Goal: Navigation & Orientation: Find specific page/section

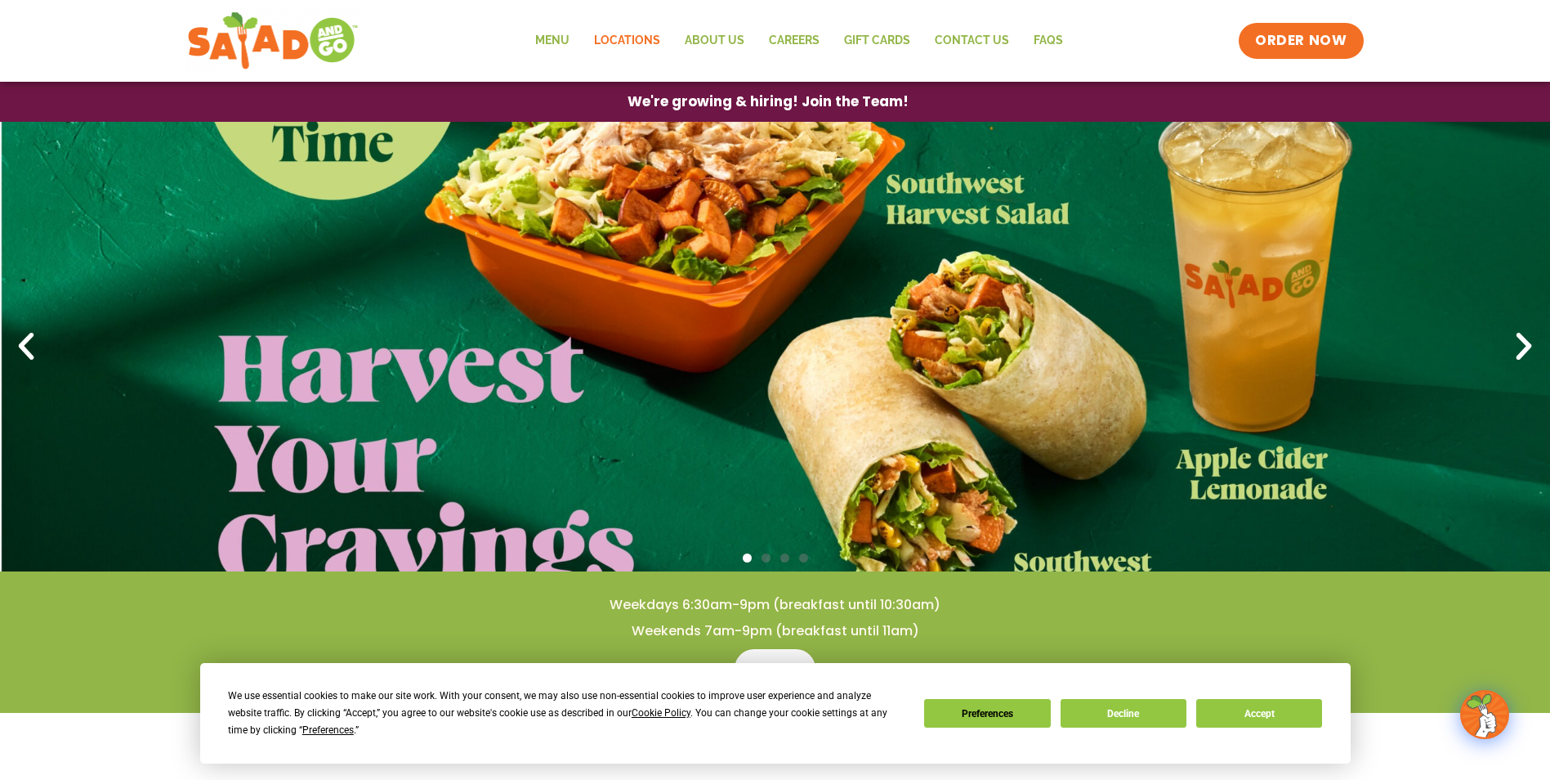
click at [642, 35] on link "Locations" at bounding box center [627, 41] width 91 height 38
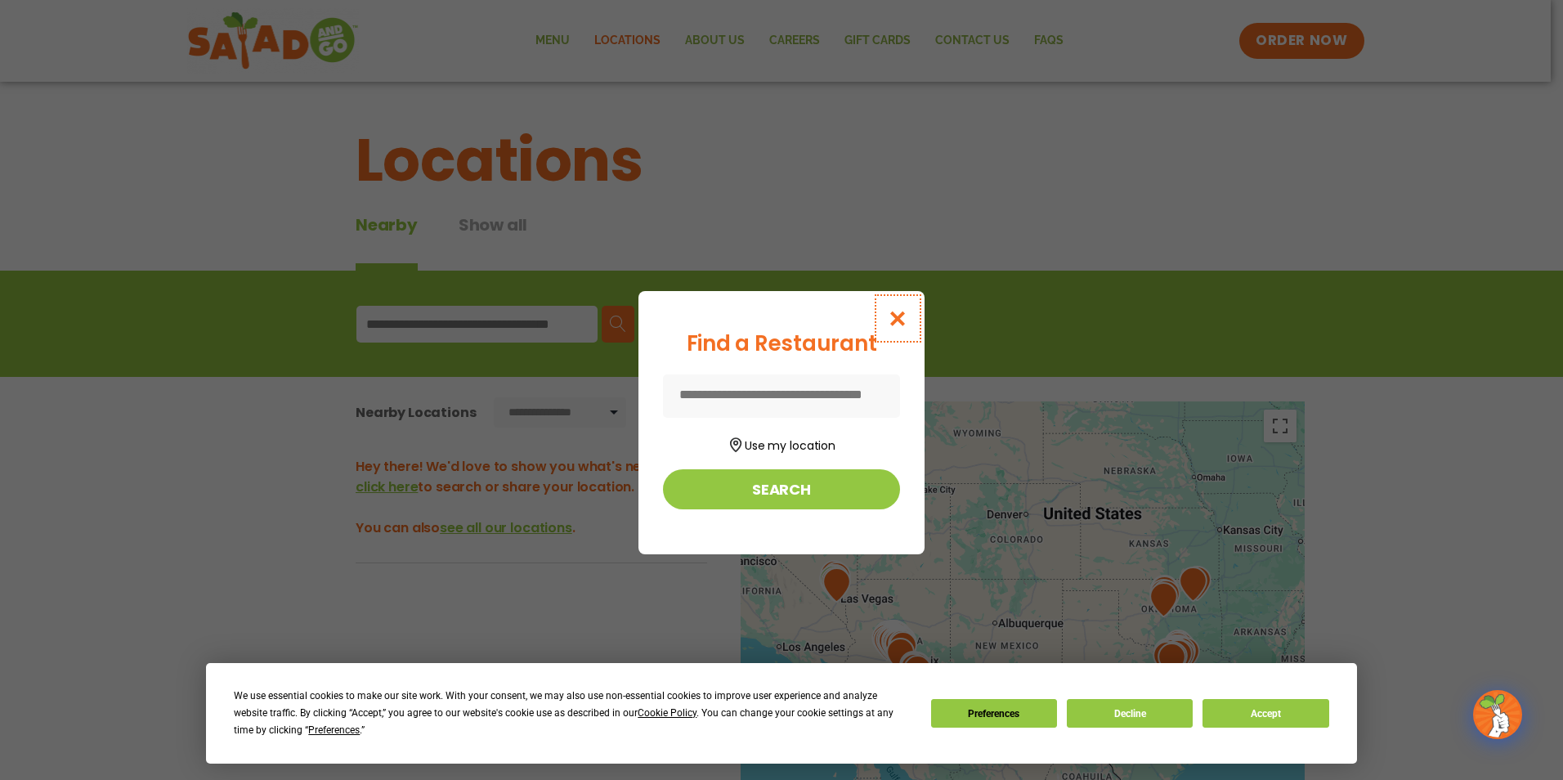
click at [899, 310] on icon "Close modal" at bounding box center [897, 318] width 20 height 17
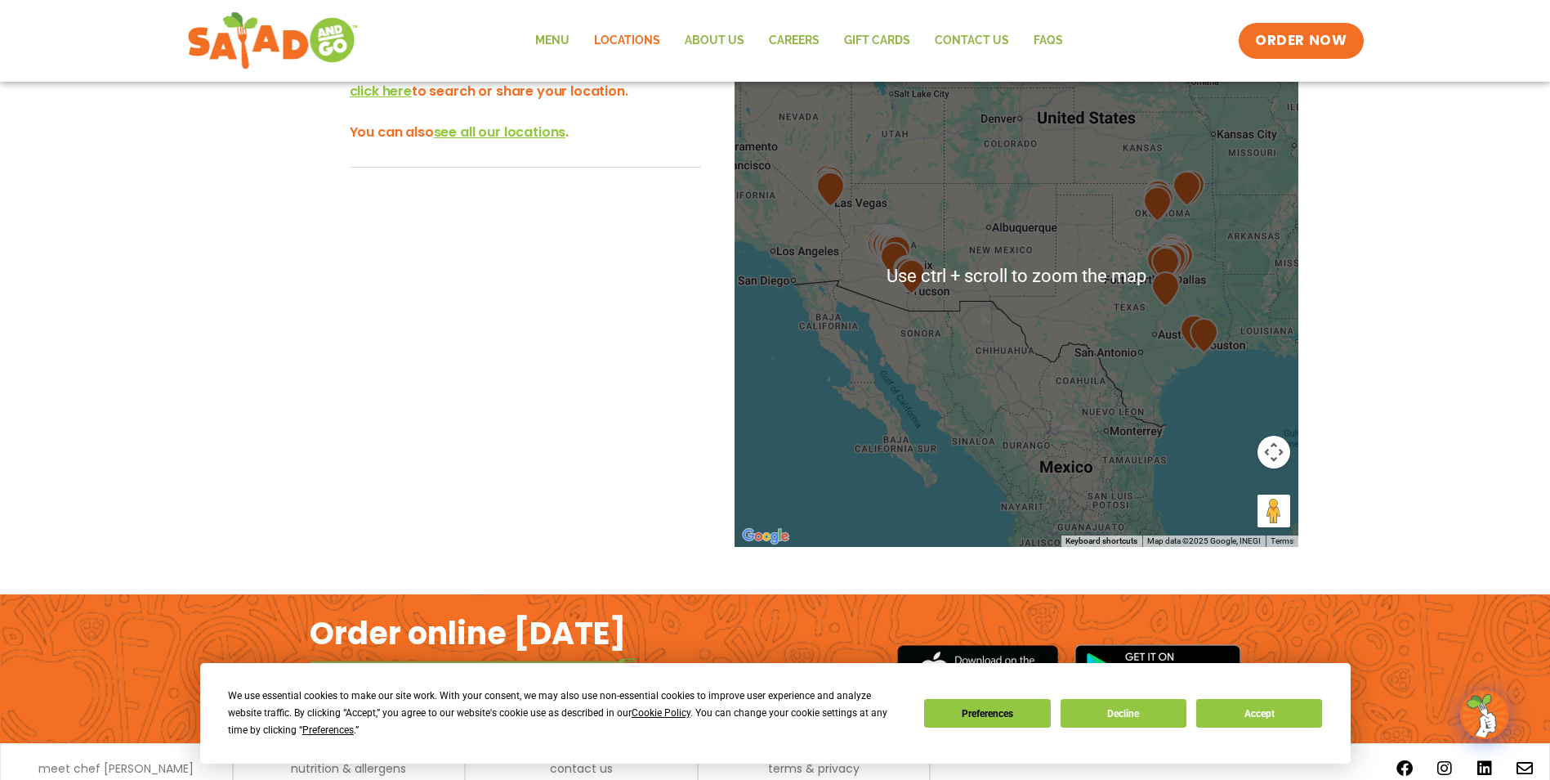
scroll to position [460, 0]
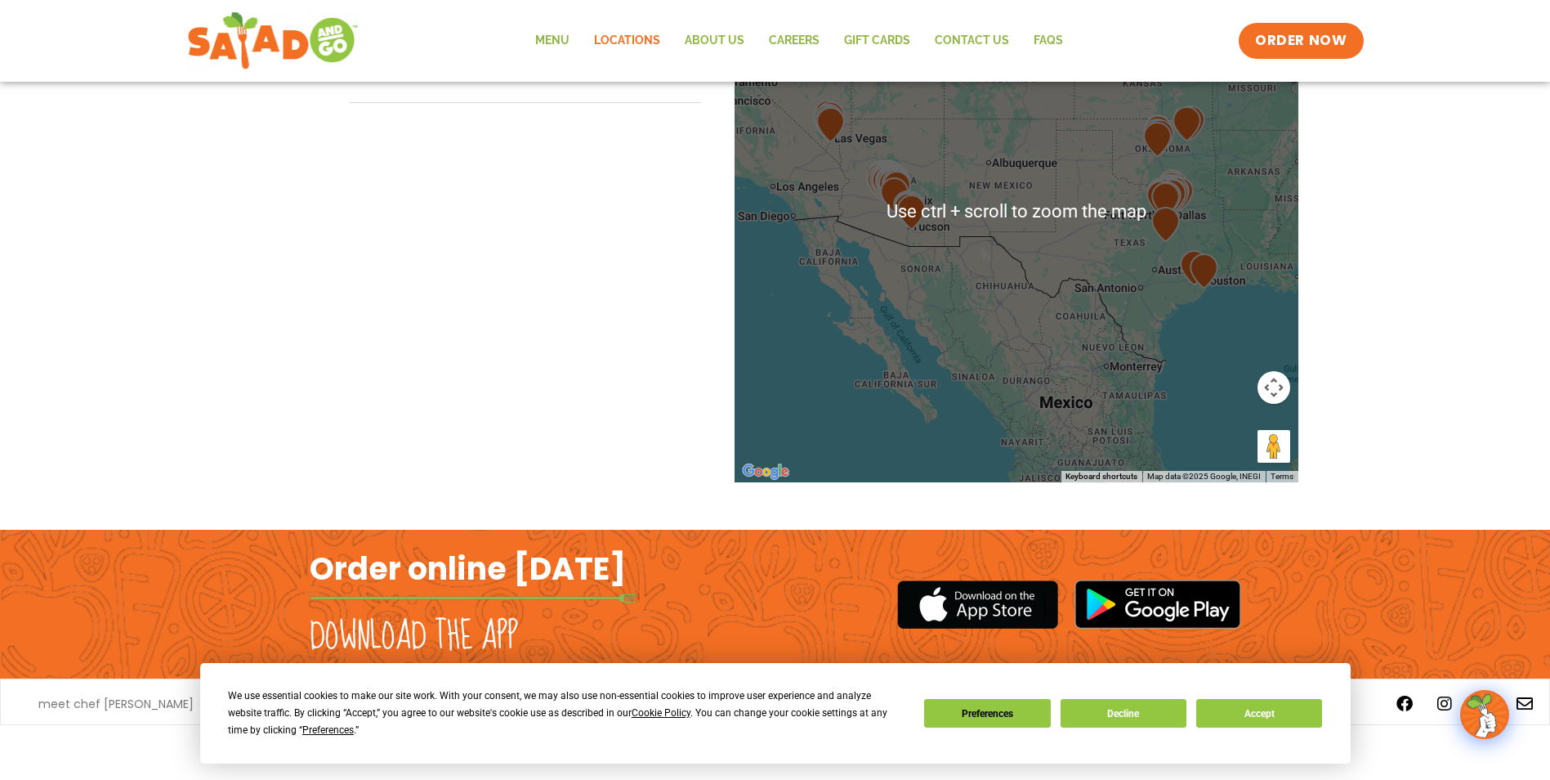
click at [1227, 315] on div at bounding box center [1017, 211] width 564 height 541
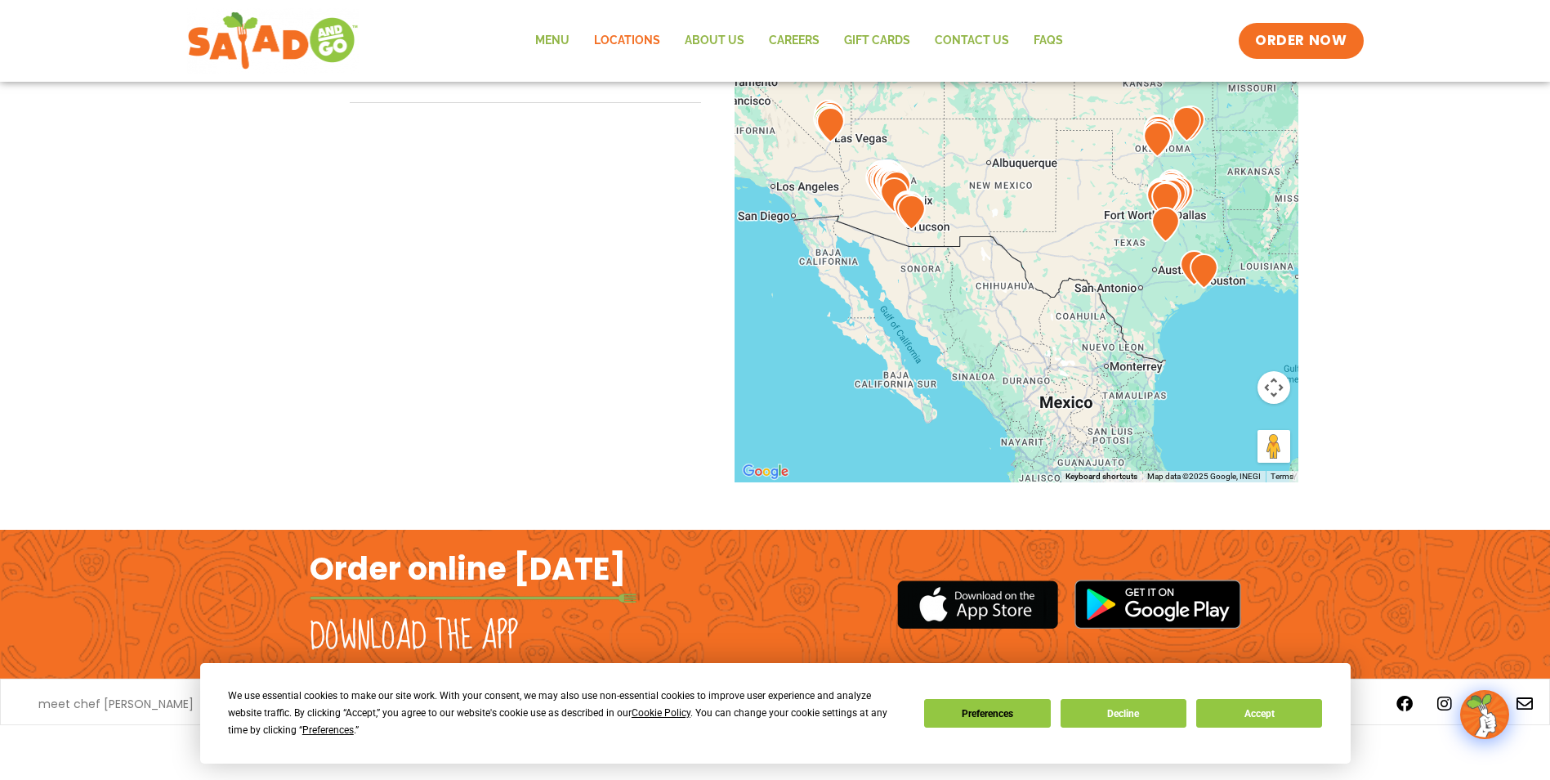
click at [1218, 287] on div at bounding box center [1017, 211] width 564 height 541
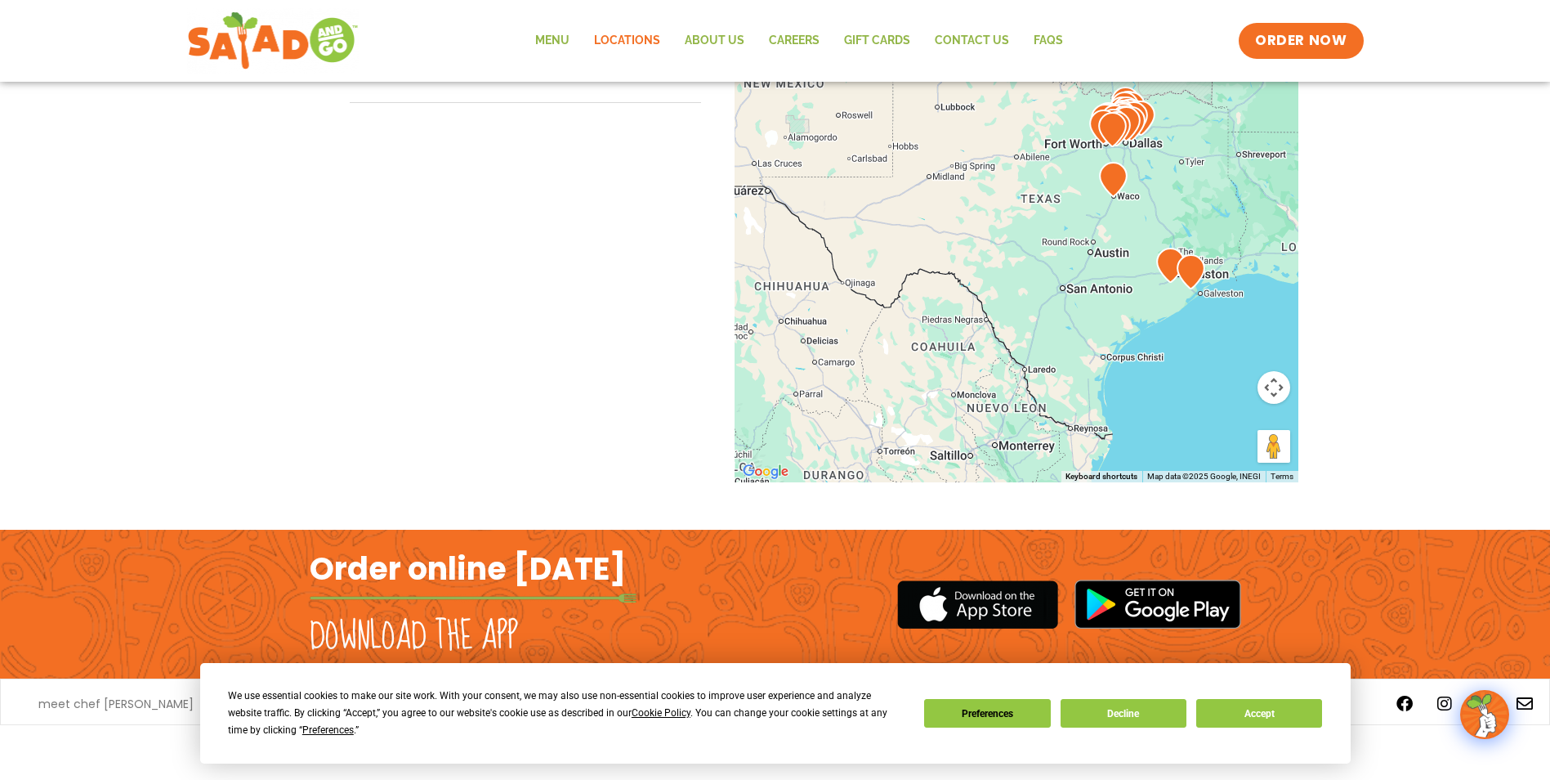
click at [1190, 306] on div at bounding box center [1017, 211] width 564 height 541
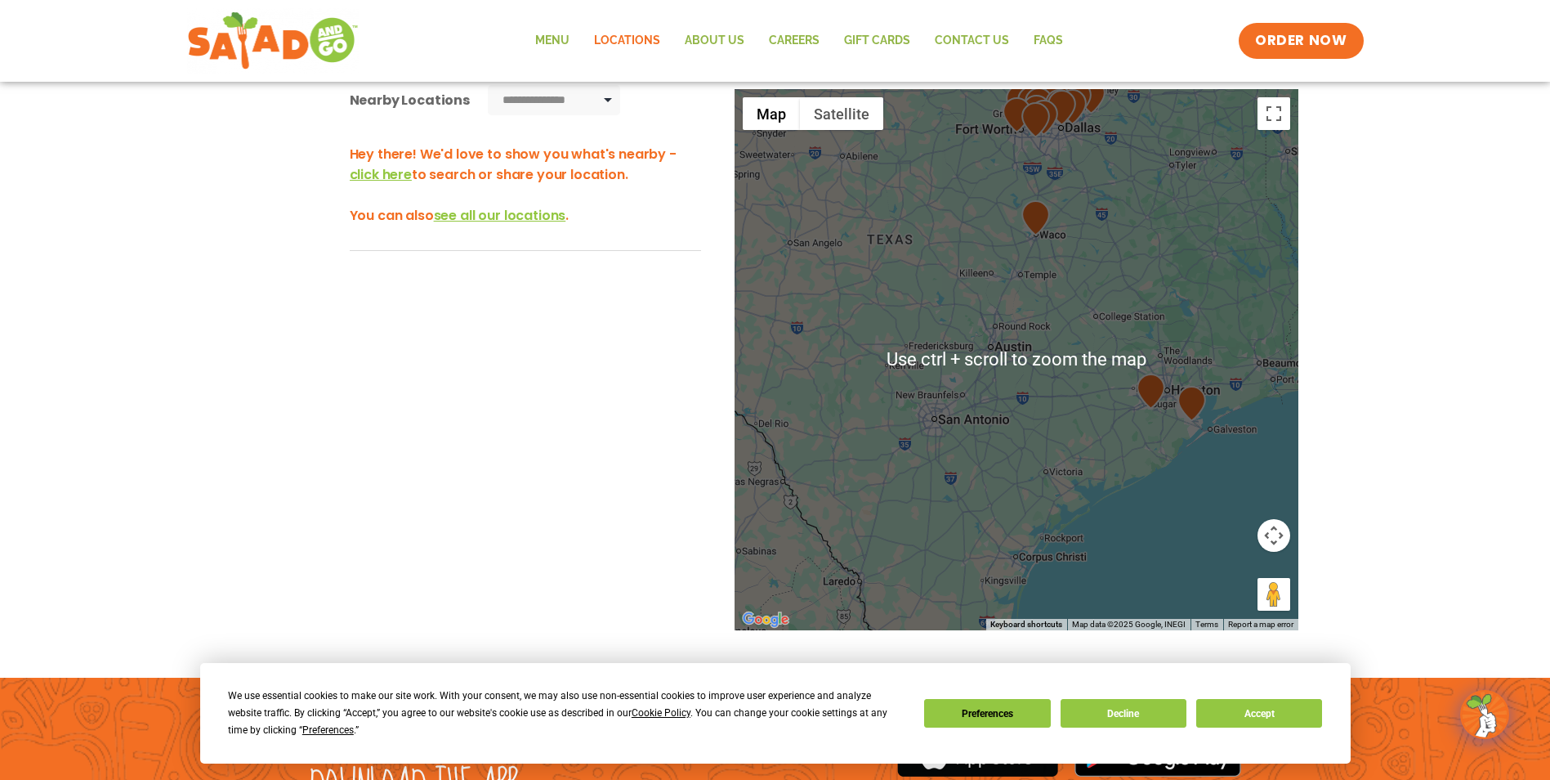
scroll to position [378, 0]
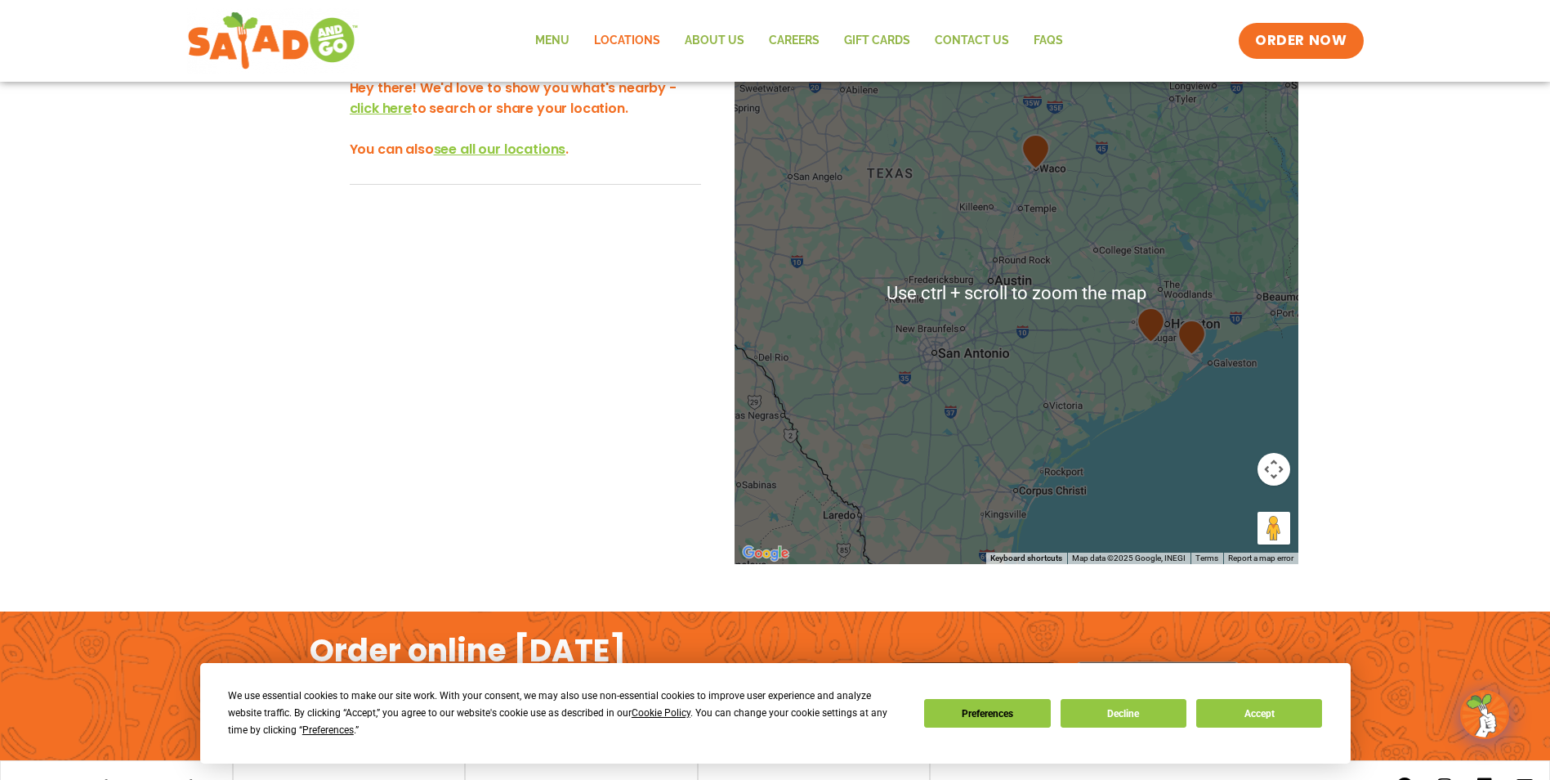
click at [1188, 371] on div at bounding box center [1017, 293] width 564 height 541
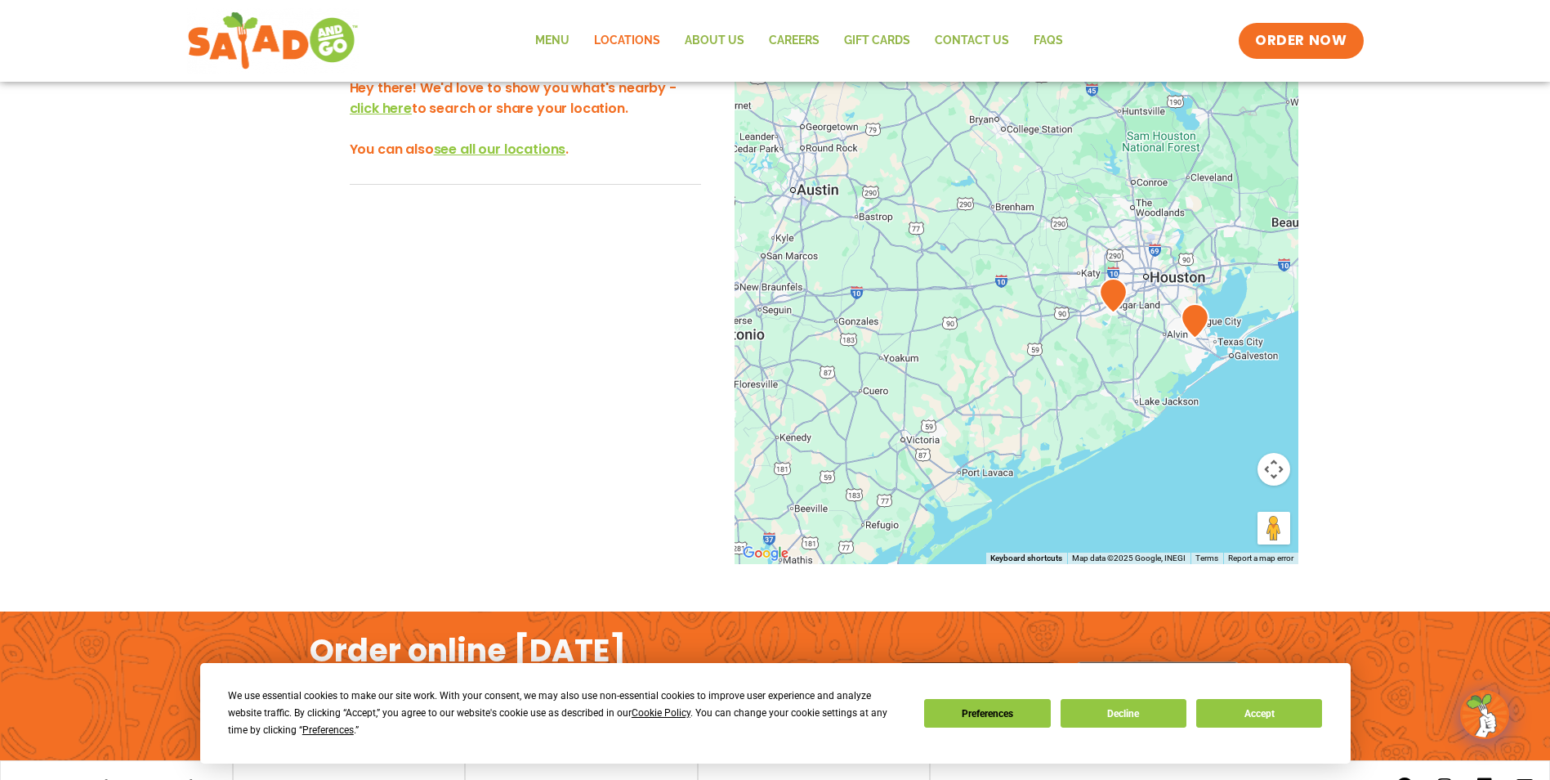
click at [1180, 345] on div at bounding box center [1017, 293] width 564 height 541
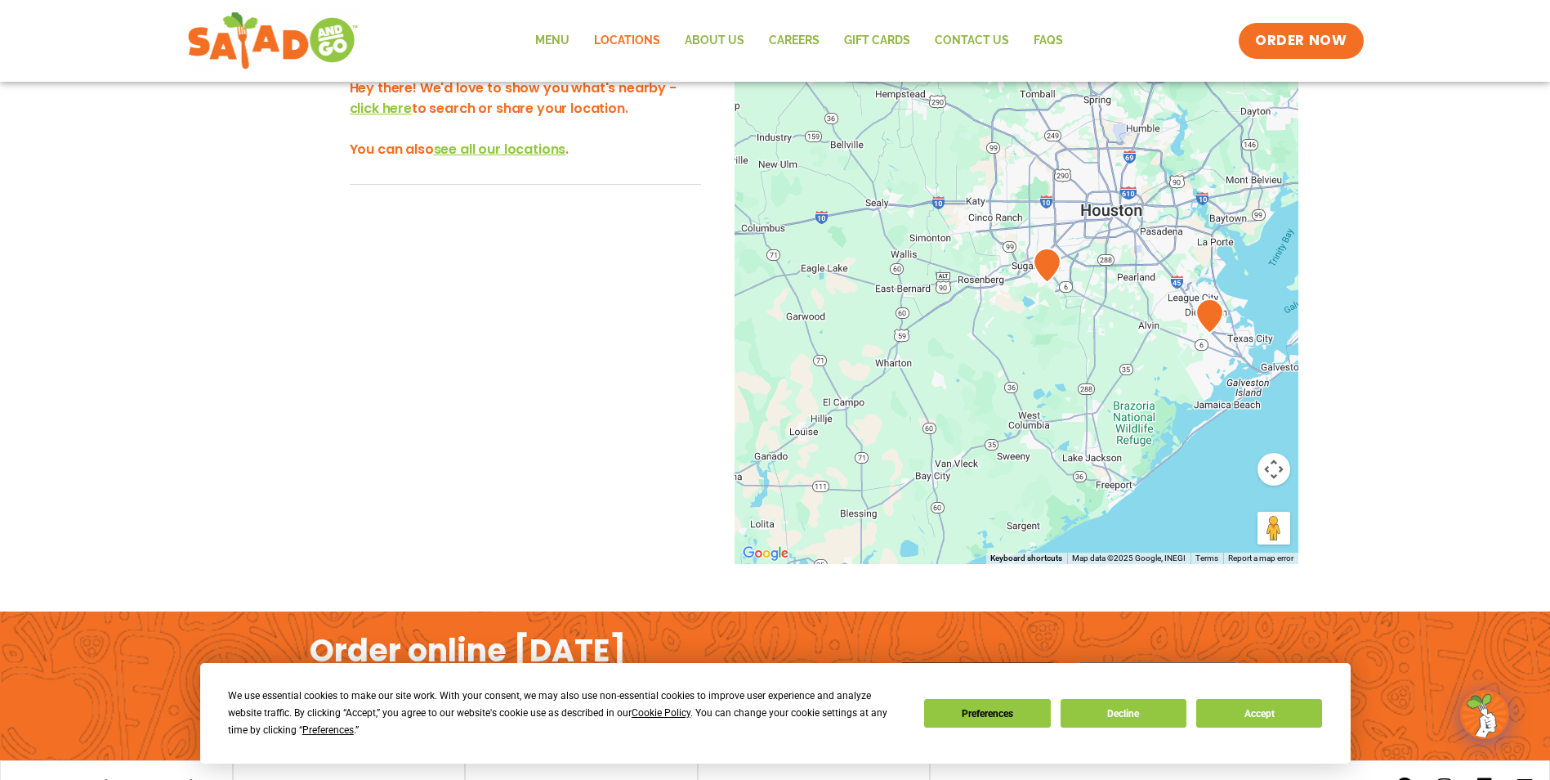
click at [1123, 305] on div at bounding box center [1017, 293] width 564 height 541
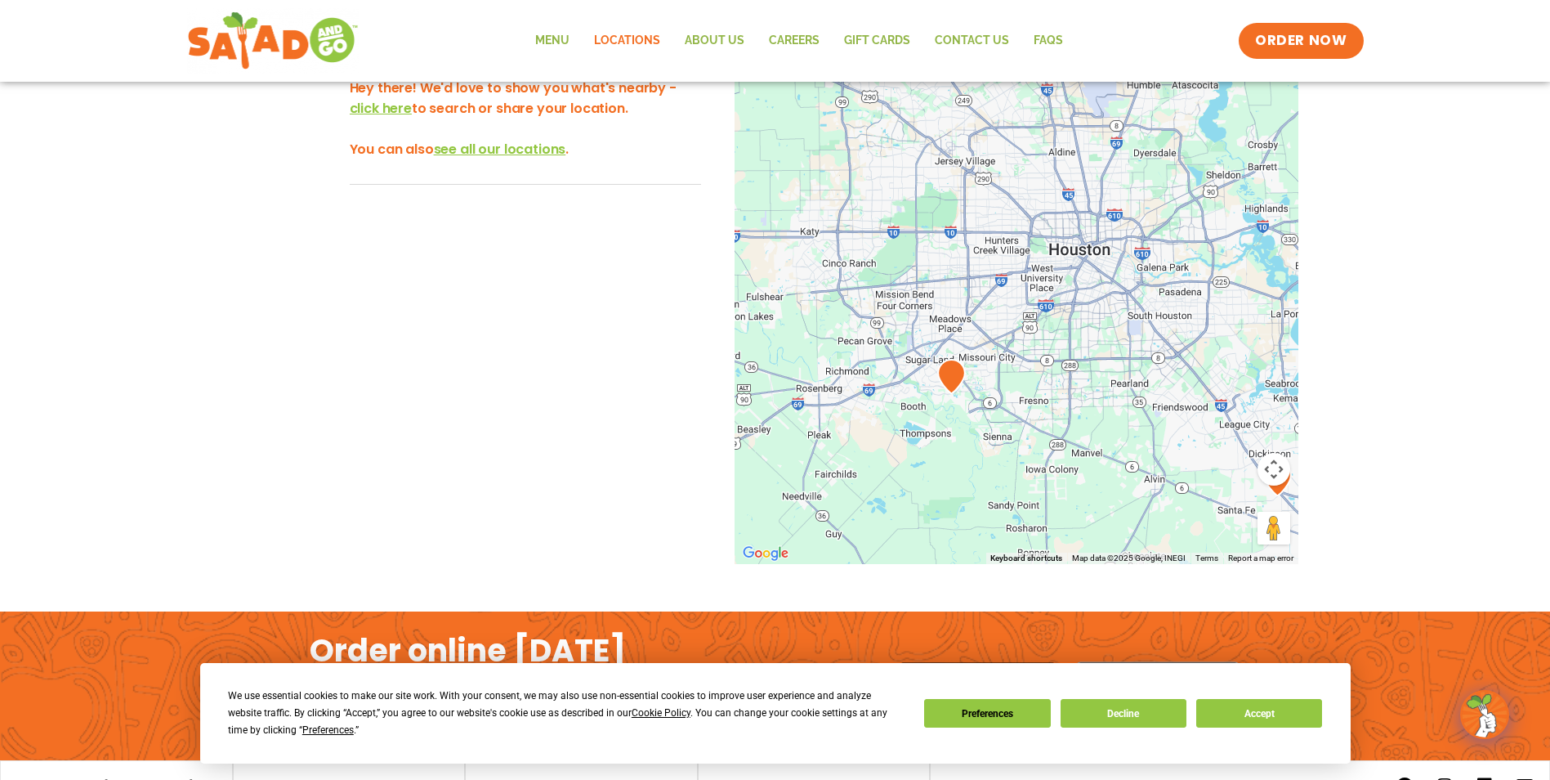
drag, startPoint x: 1104, startPoint y: 246, endPoint x: 1084, endPoint y: 386, distance: 141.2
click at [1084, 386] on div at bounding box center [1017, 293] width 564 height 541
click at [1102, 246] on div at bounding box center [1017, 293] width 564 height 541
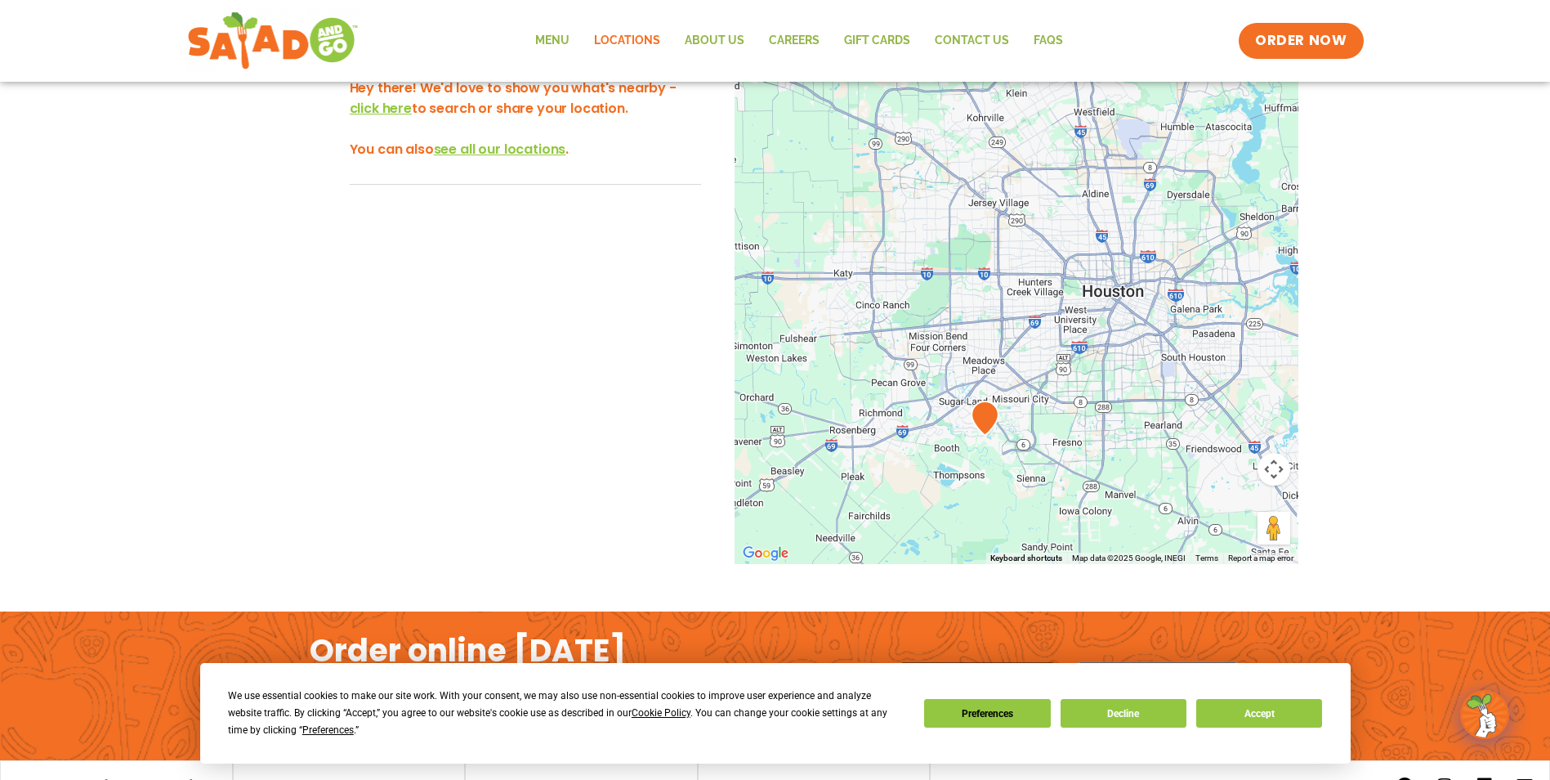
drag, startPoint x: 1069, startPoint y: 224, endPoint x: 1111, endPoint y: 278, distance: 68.7
click at [1111, 278] on div at bounding box center [1017, 293] width 564 height 541
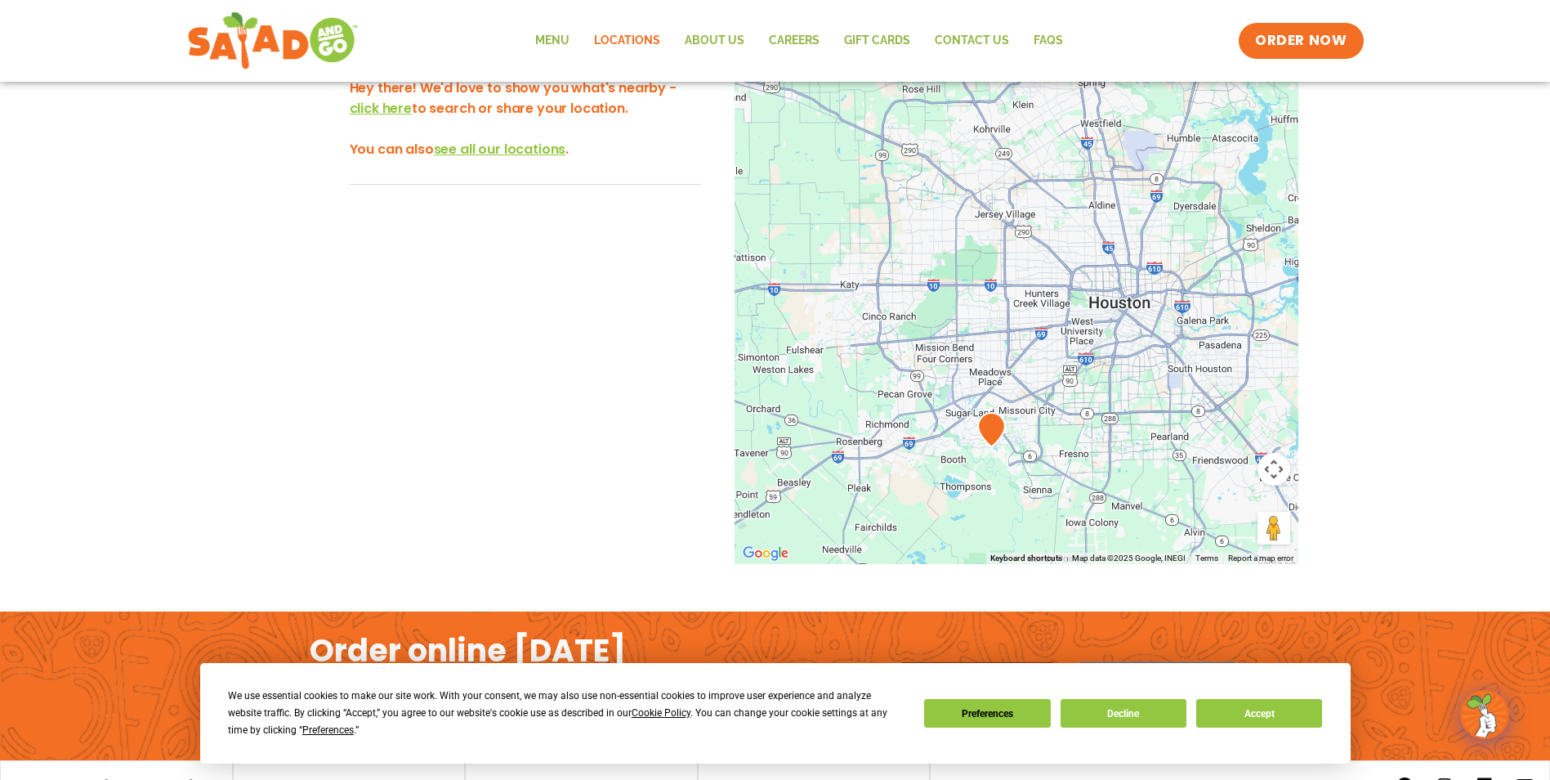
click at [986, 432] on img at bounding box center [991, 429] width 29 height 35
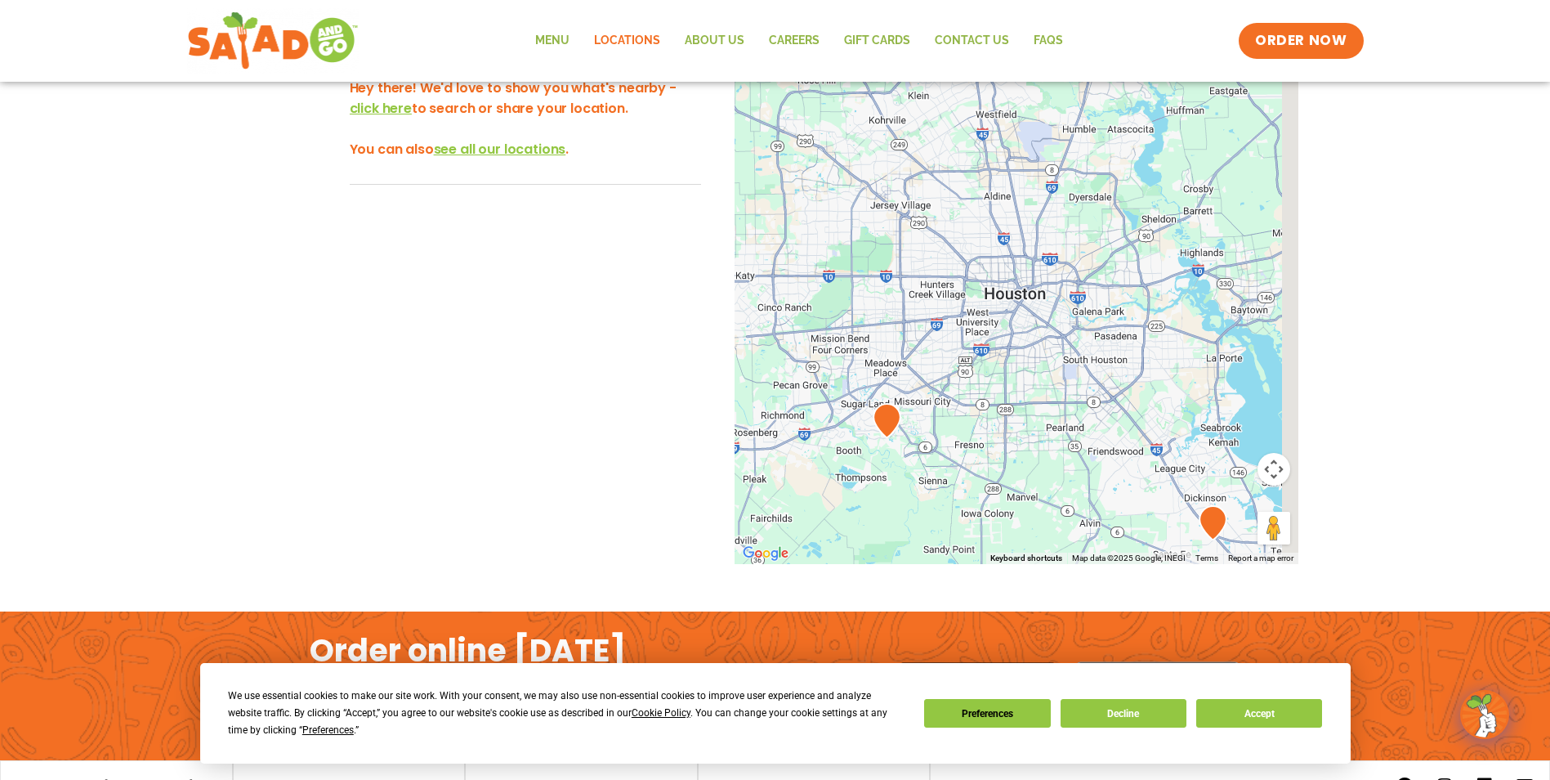
drag, startPoint x: 1117, startPoint y: 461, endPoint x: 948, endPoint y: 432, distance: 171.6
click at [975, 440] on div at bounding box center [1017, 293] width 564 height 541
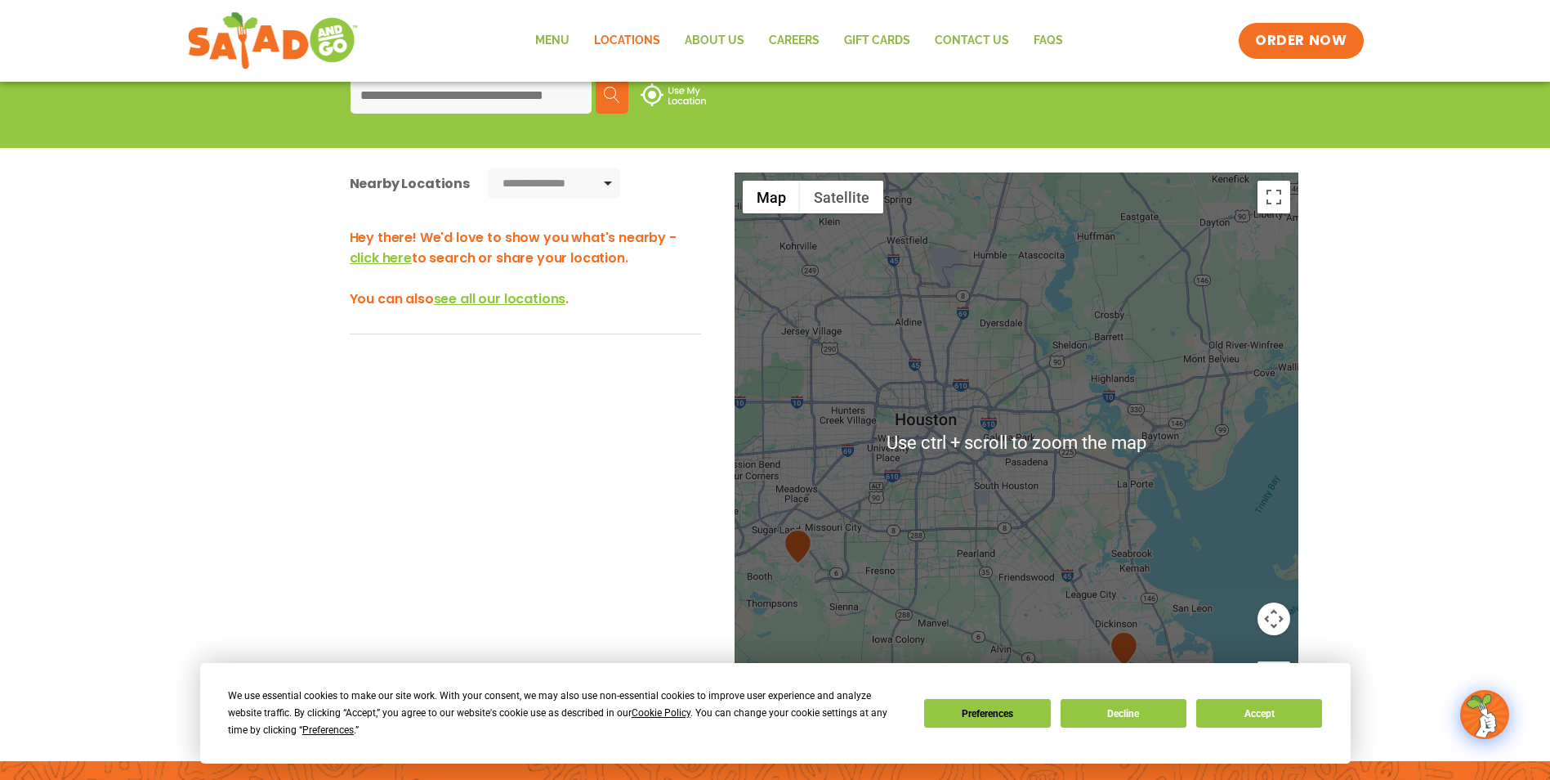
scroll to position [297, 0]
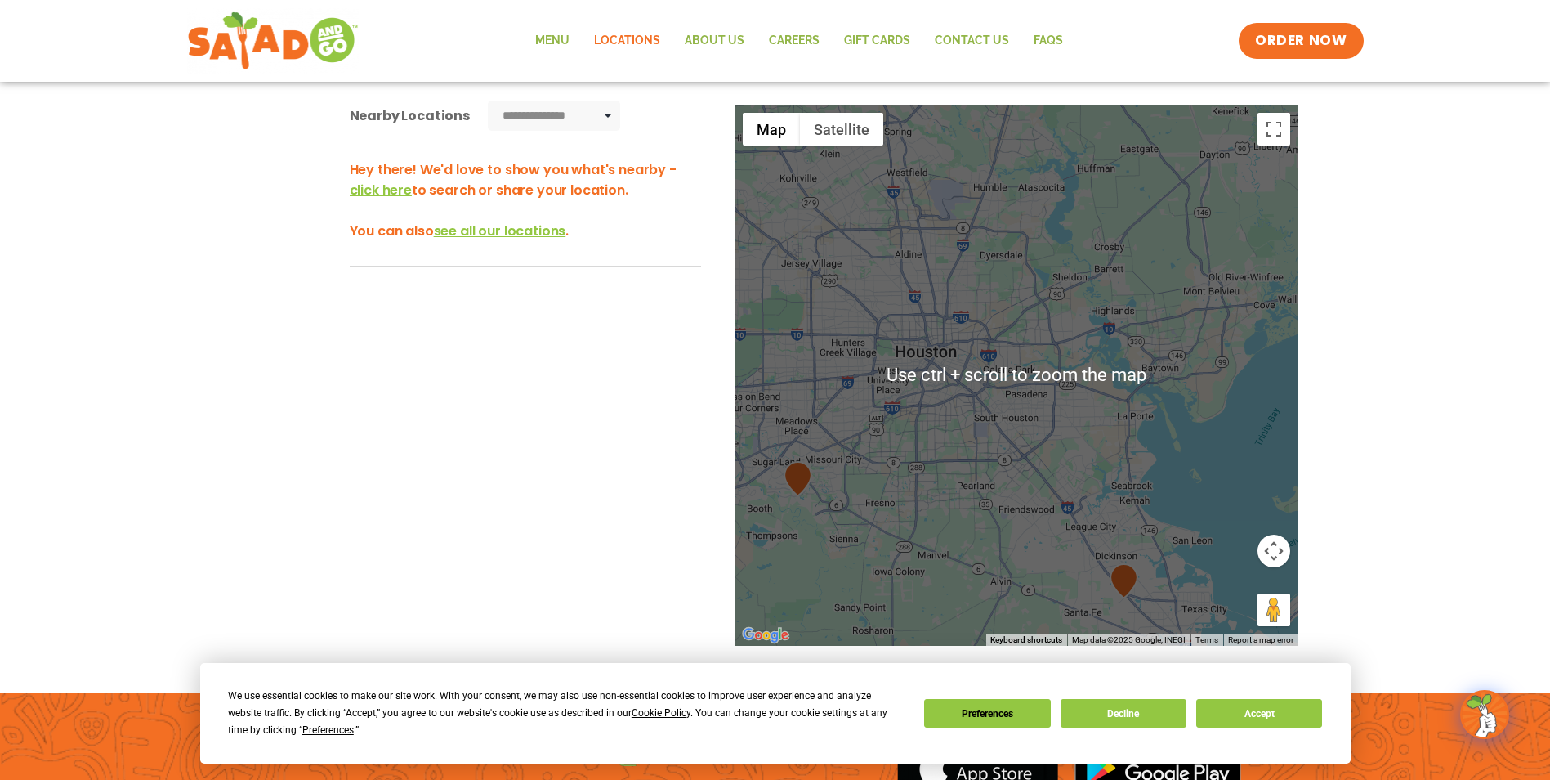
click at [956, 403] on div at bounding box center [1017, 375] width 564 height 541
